Goal: Transaction & Acquisition: Subscribe to service/newsletter

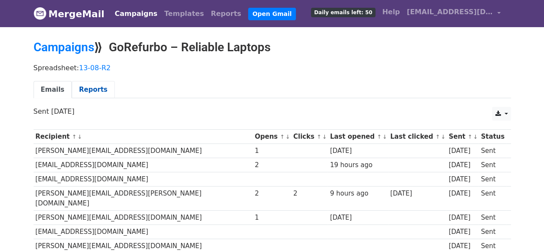
click at [90, 91] on link "Reports" at bounding box center [93, 90] width 43 height 18
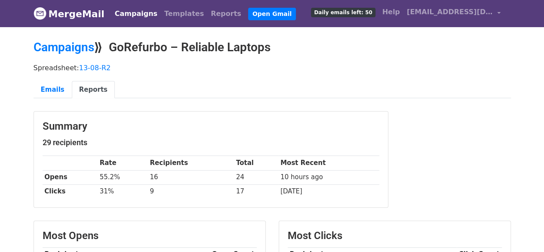
click at [130, 14] on link "Campaigns" at bounding box center [135, 13] width 49 height 17
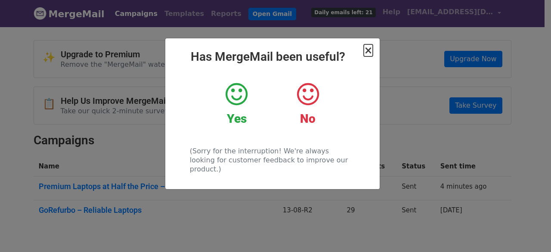
click at [369, 48] on span "×" at bounding box center [368, 50] width 9 height 12
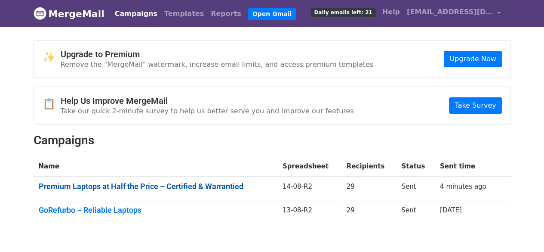
click at [195, 185] on link "Premium Laptops at Half the Price – Certified & Warrantied" at bounding box center [156, 186] width 234 height 9
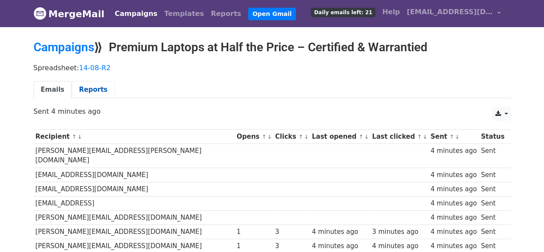
click at [89, 87] on link "Reports" at bounding box center [93, 90] width 43 height 18
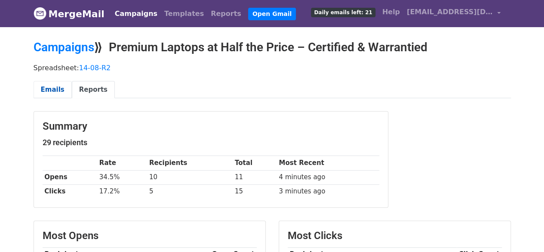
click at [53, 92] on link "Emails" at bounding box center [53, 90] width 38 height 18
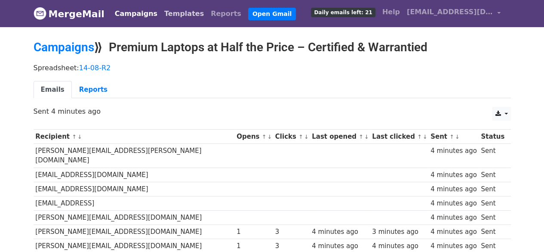
click at [162, 15] on link "Templates" at bounding box center [184, 13] width 46 height 17
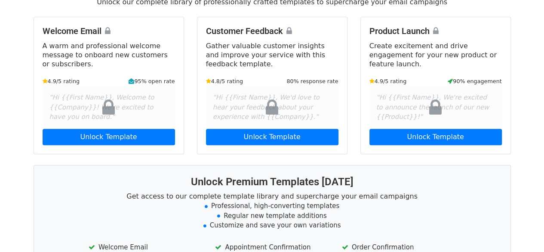
scroll to position [86, 0]
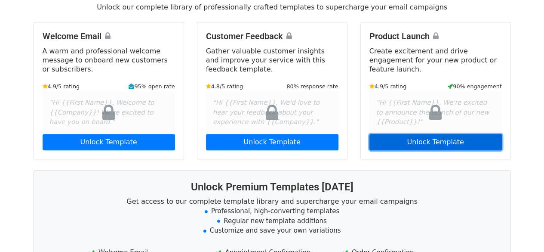
click at [422, 144] on link "Unlock Template" at bounding box center [436, 142] width 133 height 16
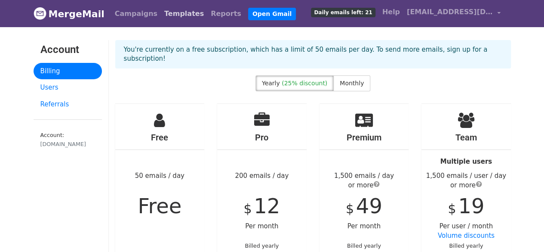
click at [172, 13] on link "Templates" at bounding box center [184, 13] width 46 height 17
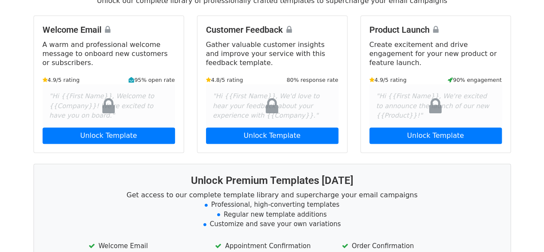
scroll to position [172, 0]
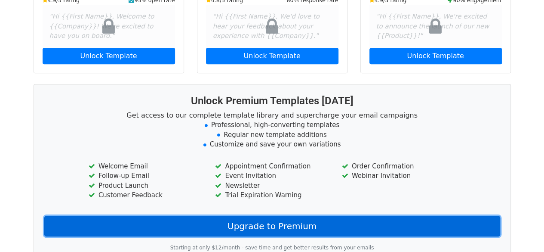
click at [286, 227] on link "Upgrade to Premium" at bounding box center [272, 226] width 456 height 21
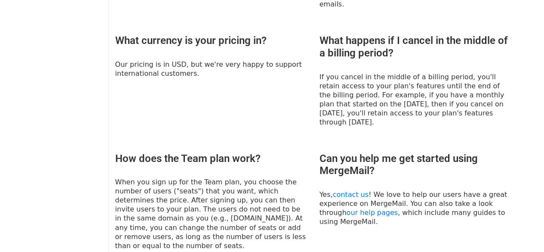
scroll to position [647, 0]
